Goal: Task Accomplishment & Management: Manage account settings

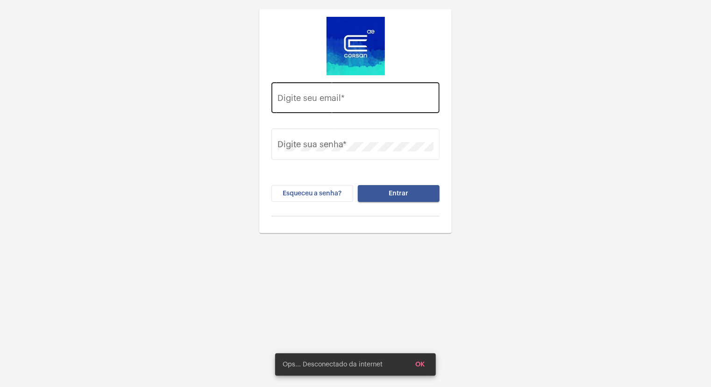
click at [345, 102] on input "Digite seu email *" at bounding box center [356, 99] width 156 height 9
type input "[EMAIL_ADDRESS][PERSON_NAME][DOMAIN_NAME]"
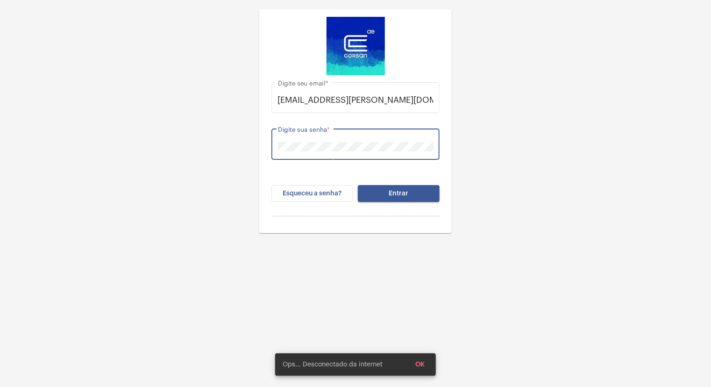
click at [358, 185] on button "Entrar" at bounding box center [399, 193] width 82 height 17
